Goal: Information Seeking & Learning: Learn about a topic

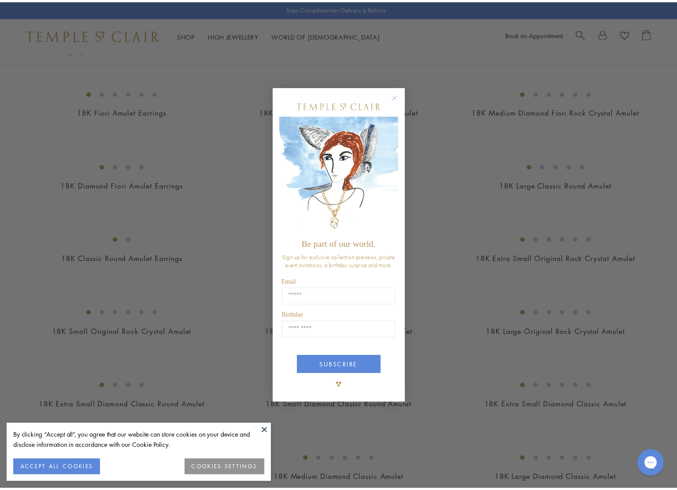
scroll to position [326, 0]
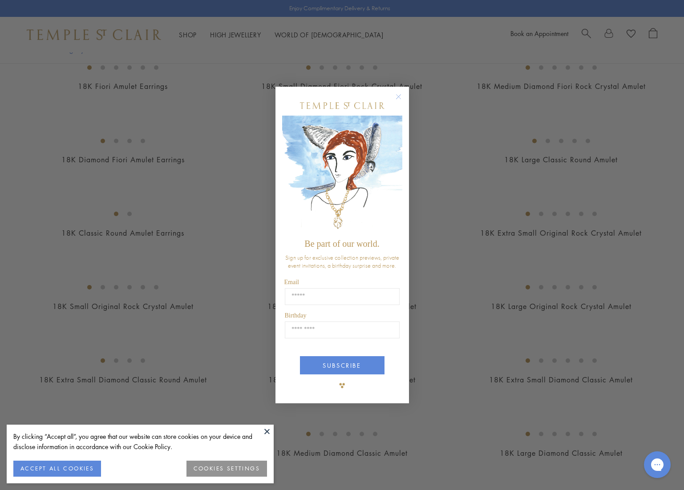
click at [395, 95] on circle "Close dialog" at bounding box center [398, 97] width 11 height 11
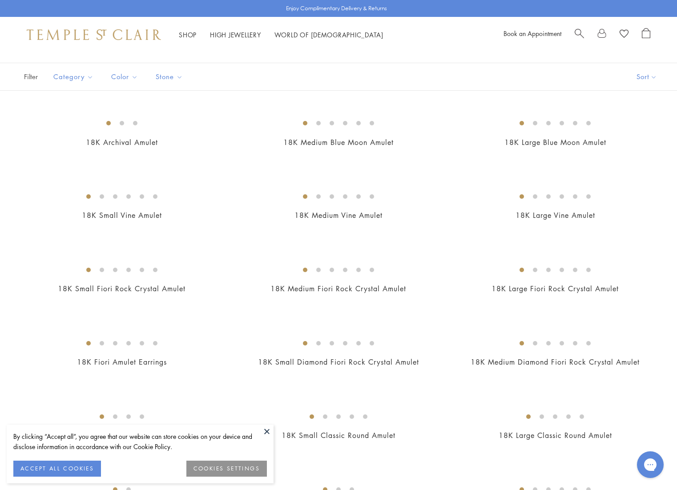
scroll to position [0, 0]
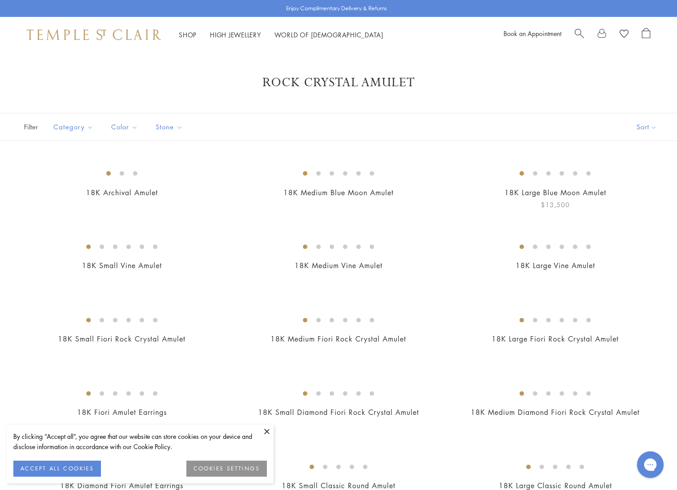
click at [0, 0] on img at bounding box center [0, 0] width 0 height 0
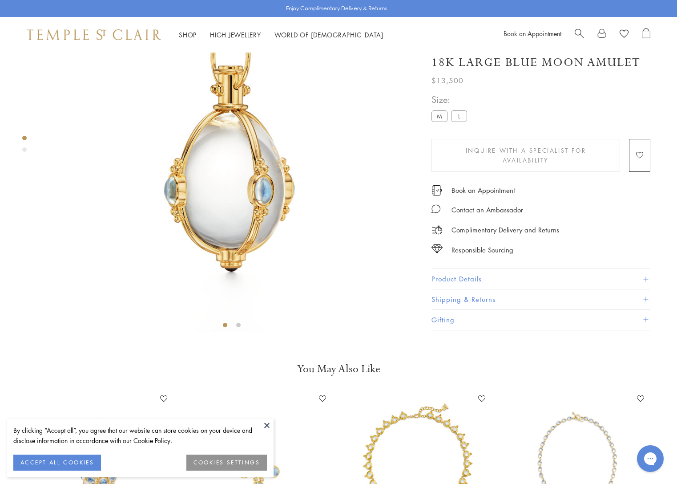
scroll to position [97, 0]
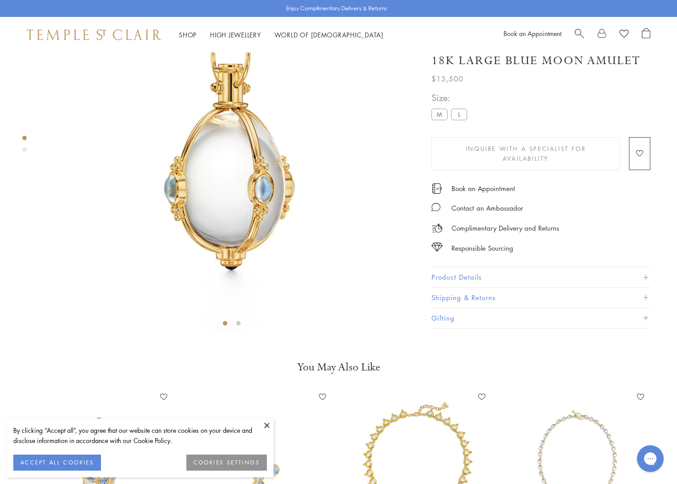
click at [505, 277] on button "Product Details" at bounding box center [541, 277] width 219 height 20
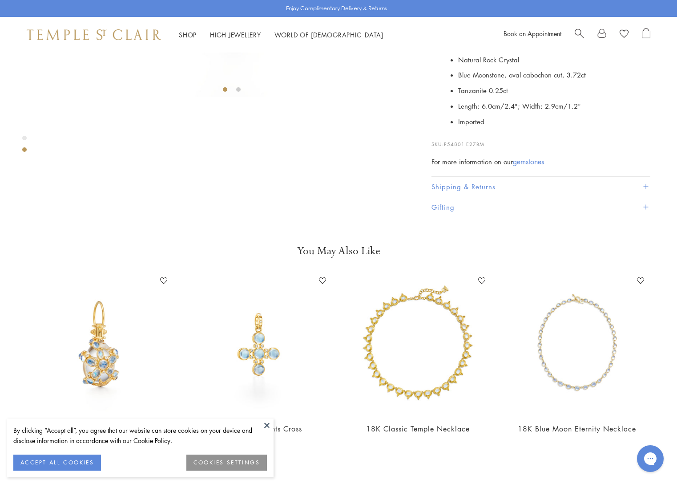
scroll to position [334, 0]
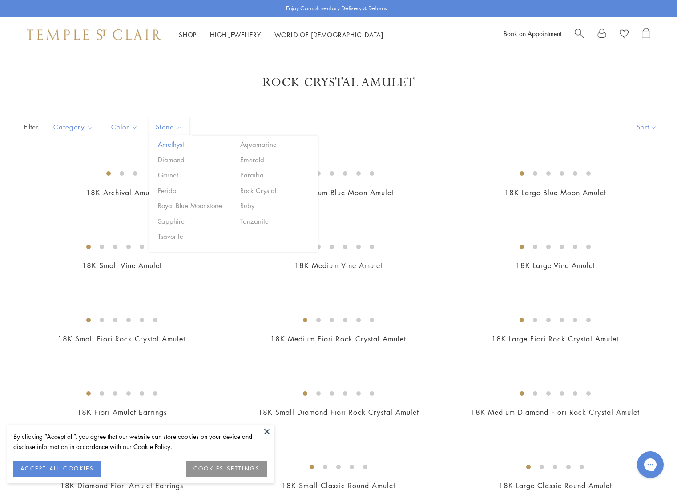
click at [171, 144] on button "Amethyst" at bounding box center [194, 144] width 76 height 10
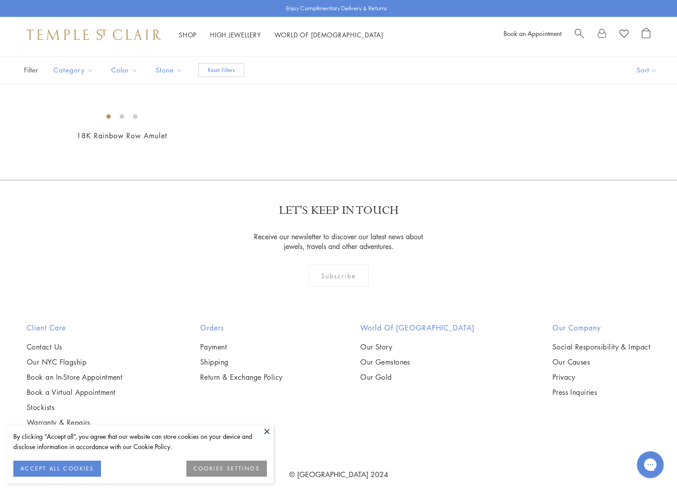
scroll to position [44, 0]
